Goal: Task Accomplishment & Management: Use online tool/utility

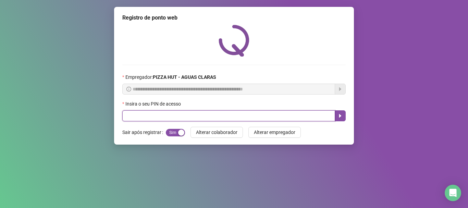
drag, startPoint x: 0, startPoint y: 0, endPoint x: 184, endPoint y: 132, distance: 226.4
click at [175, 117] on input "text" at bounding box center [228, 115] width 213 height 11
type input "*****"
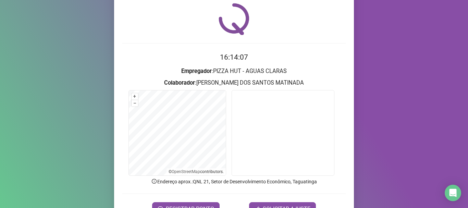
scroll to position [60, 0]
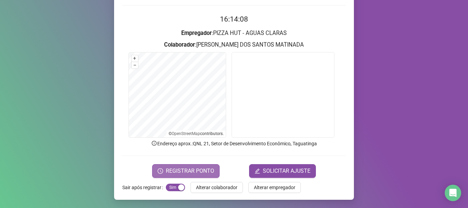
click at [187, 172] on span "REGISTRAR PONTO" at bounding box center [190, 171] width 48 height 8
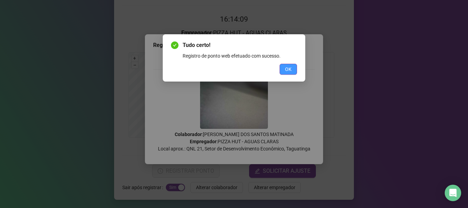
click at [289, 70] on span "OK" at bounding box center [288, 69] width 7 height 8
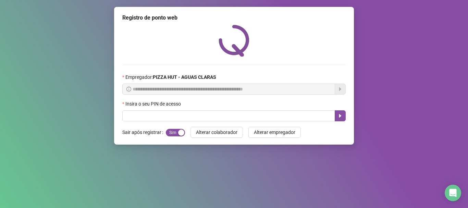
scroll to position [0, 0]
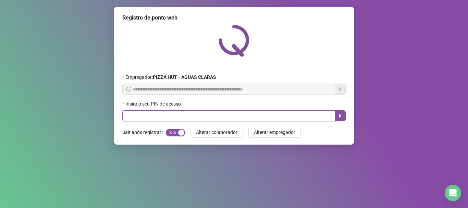
click at [249, 116] on input "text" at bounding box center [228, 115] width 213 height 11
type input "*****"
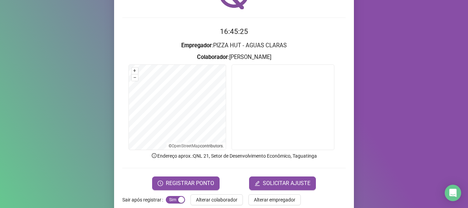
scroll to position [60, 0]
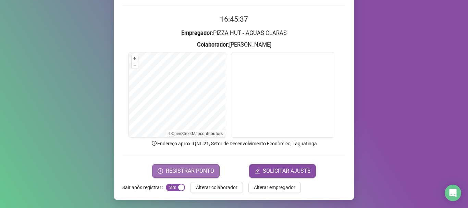
click at [201, 168] on span "REGISTRAR PONTO" at bounding box center [190, 171] width 48 height 8
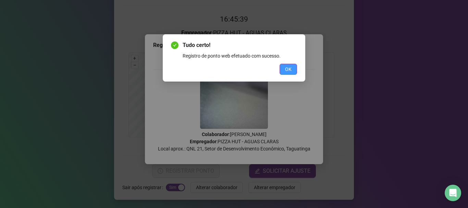
click at [293, 74] on button "OK" at bounding box center [287, 69] width 17 height 11
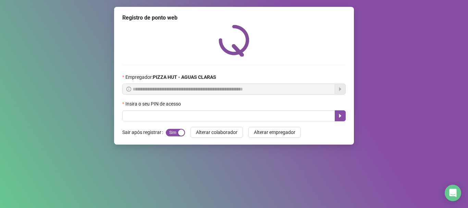
drag, startPoint x: 146, startPoint y: 119, endPoint x: 329, endPoint y: 189, distance: 195.2
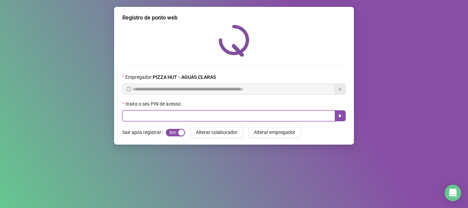
drag, startPoint x: 329, startPoint y: 189, endPoint x: 321, endPoint y: 111, distance: 78.1
click at [321, 111] on input "text" at bounding box center [228, 115] width 213 height 11
type input "*****"
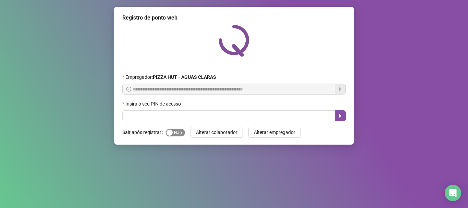
click at [182, 131] on span "Sim Não" at bounding box center [175, 133] width 19 height 8
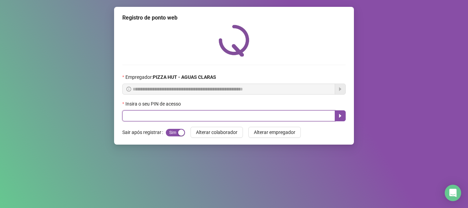
click at [169, 114] on input "text" at bounding box center [228, 115] width 213 height 11
type input "*****"
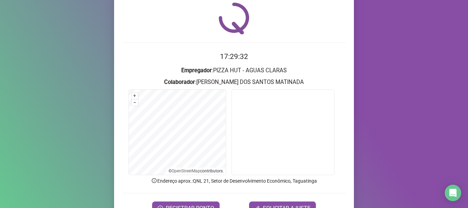
scroll to position [34, 0]
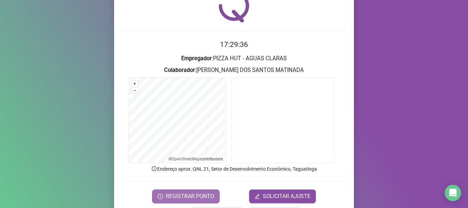
click at [183, 199] on span "REGISTRAR PONTO" at bounding box center [190, 196] width 48 height 8
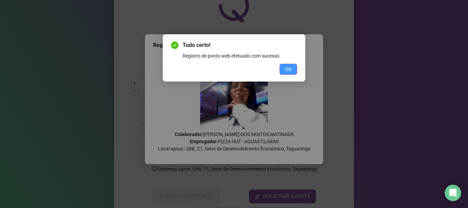
click at [291, 64] on button "OK" at bounding box center [287, 69] width 17 height 11
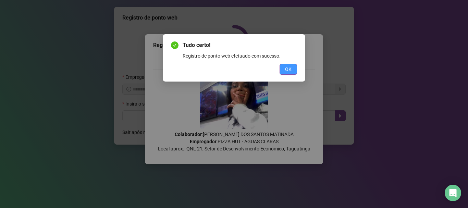
scroll to position [0, 0]
